Goal: Information Seeking & Learning: Learn about a topic

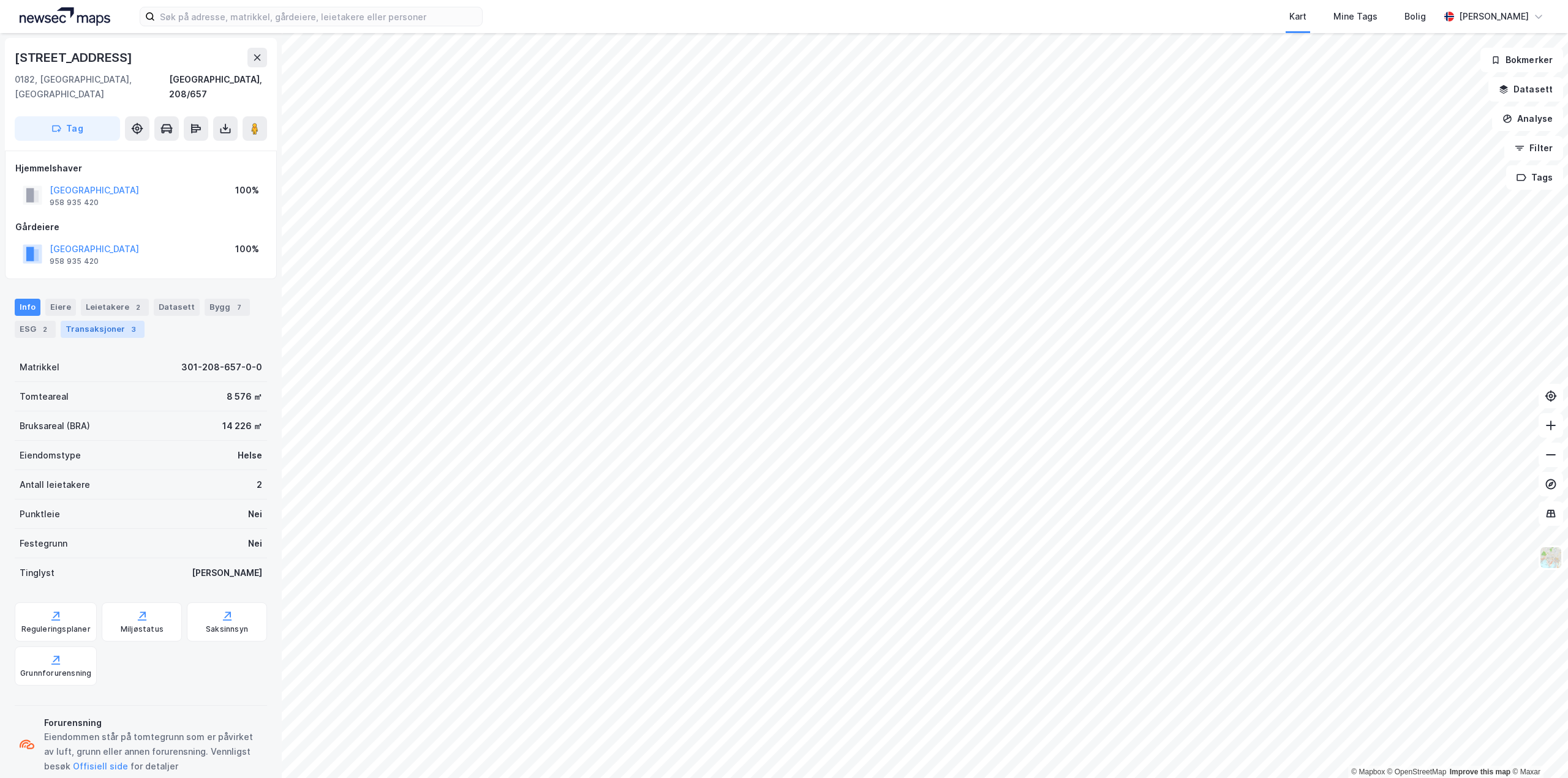
click at [128, 323] on div "3" at bounding box center [134, 329] width 12 height 12
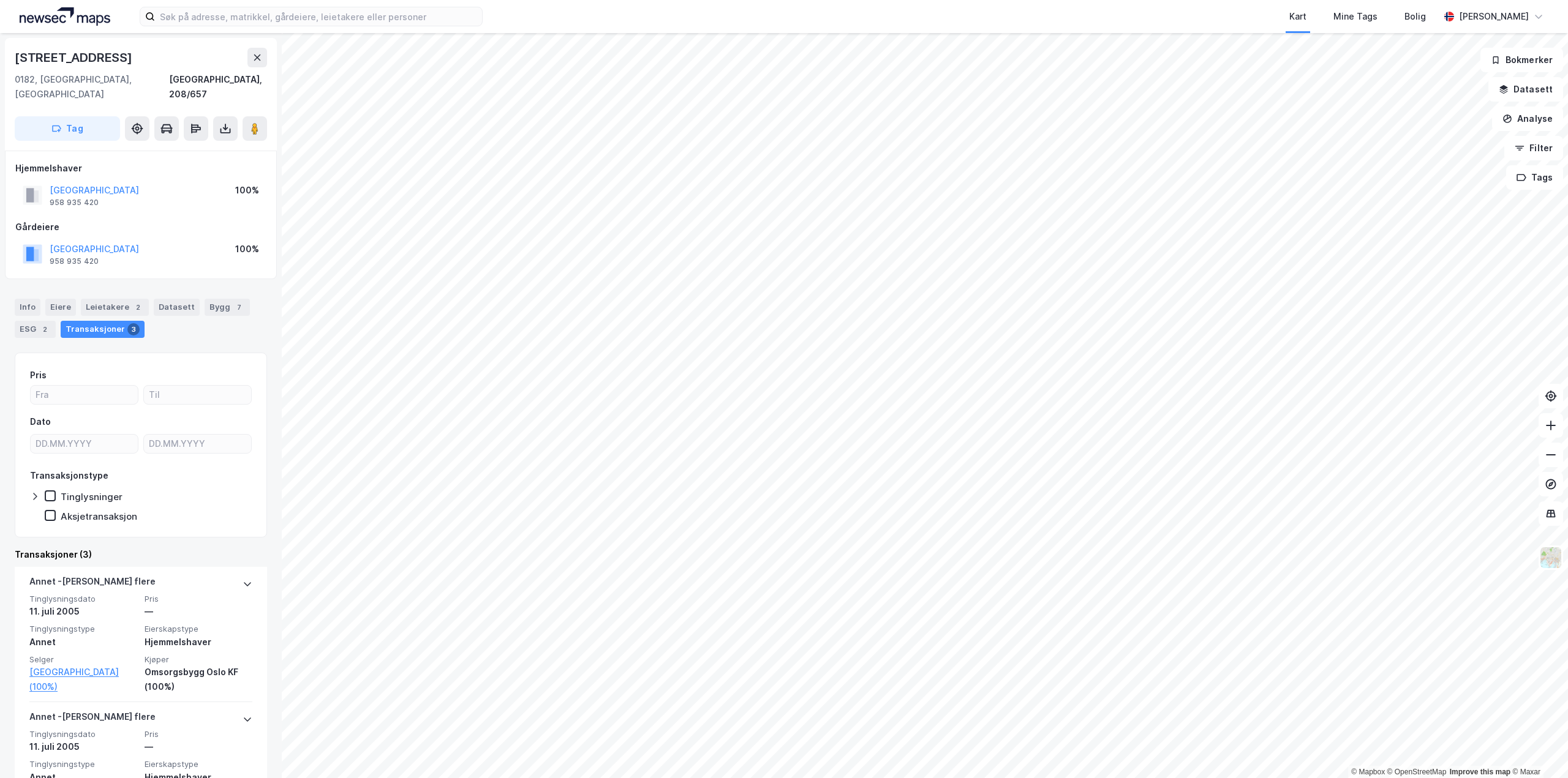
click at [128, 323] on div "3" at bounding box center [134, 329] width 12 height 12
click at [33, 299] on div "Info" at bounding box center [27, 307] width 25 height 17
